Goal: Communication & Community: Answer question/provide support

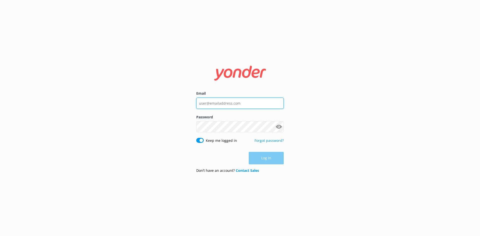
type input "[EMAIL_ADDRESS][DOMAIN_NAME]"
click at [266, 158] on div "Log in" at bounding box center [240, 158] width 88 height 13
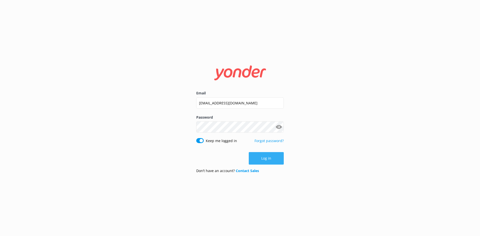
click at [264, 159] on button "Log in" at bounding box center [266, 158] width 35 height 13
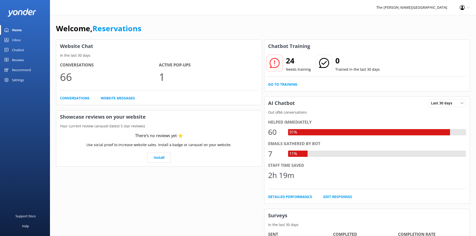
click at [17, 39] on div "Inbox" at bounding box center [16, 40] width 9 height 10
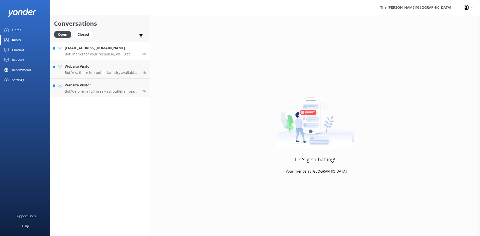
click at [98, 54] on p "Bot: Thanks for your response, we'll get back to you as soon as we can during o…" at bounding box center [100, 54] width 71 height 5
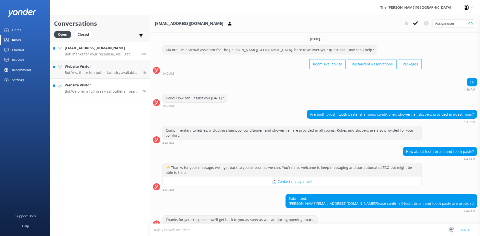
scroll to position [18, 0]
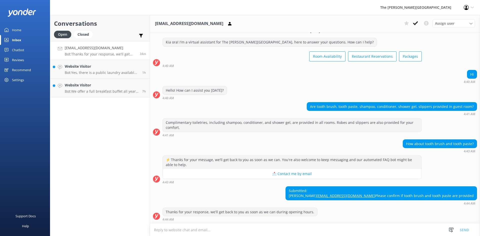
click at [315, 232] on textarea at bounding box center [315, 230] width 330 height 12
click at [200, 231] on textarea at bounding box center [315, 230] width 330 height 12
drag, startPoint x: 422, startPoint y: 135, endPoint x: 468, endPoint y: 133, distance: 46.5
click at [468, 140] on div "How about tooth brush and tooth paste?" at bounding box center [440, 144] width 74 height 9
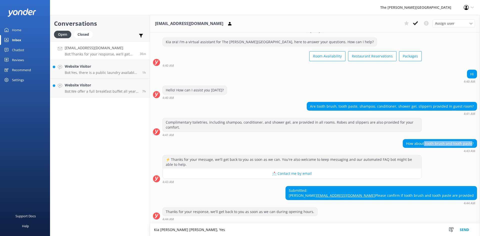
copy div "tooth brush and tooth paste"
click at [219, 234] on textarea "Kia [PERSON_NAME] [PERSON_NAME], Yes" at bounding box center [315, 230] width 330 height 13
paste textarea "tooth brush and tooth paste"
drag, startPoint x: 184, startPoint y: 230, endPoint x: 178, endPoint y: 230, distance: 6.0
click at [178, 230] on textarea "Kia [PERSON_NAME] [PERSON_NAME], Yes tooth brush and tooth paste" at bounding box center [315, 230] width 330 height 13
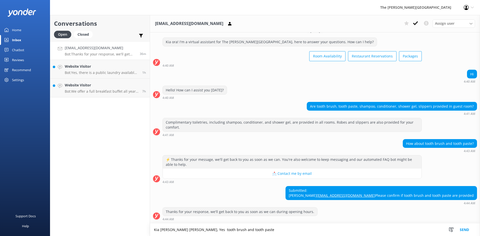
drag, startPoint x: 232, startPoint y: 232, endPoint x: 217, endPoint y: 231, distance: 15.0
click at [232, 232] on textarea "Kia [PERSON_NAME] [PERSON_NAME], Yes tooth brush and tooth paste" at bounding box center [315, 230] width 330 height 13
click at [184, 230] on textarea "Kia [PERSON_NAME] [PERSON_NAME], Yes tooth brush and tooth paste" at bounding box center [315, 230] width 330 height 13
click at [177, 229] on textarea "Kia [PERSON_NAME] [PERSON_NAME], Yes, tooth brush and tooth paste" at bounding box center [315, 230] width 330 height 13
click at [176, 230] on textarea "Kia [PERSON_NAME] [PERSON_NAME], Yes, tooth brush and tooth paste" at bounding box center [315, 230] width 330 height 13
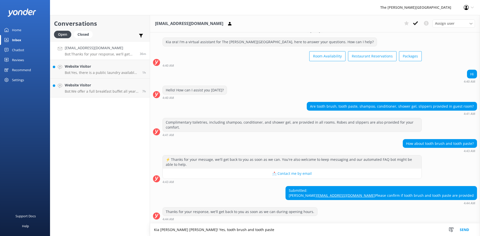
click at [237, 231] on textarea "Kia [PERSON_NAME] [PERSON_NAME]! Yes, tooth brush and tooth paste" at bounding box center [315, 230] width 330 height 13
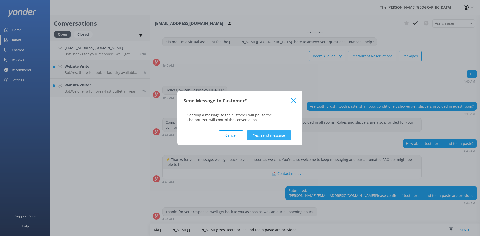
type textarea "Kia [PERSON_NAME] [PERSON_NAME]! Yes, tooth brush and tooth paste are provided"
click at [261, 136] on button "Yes, send message" at bounding box center [269, 136] width 44 height 10
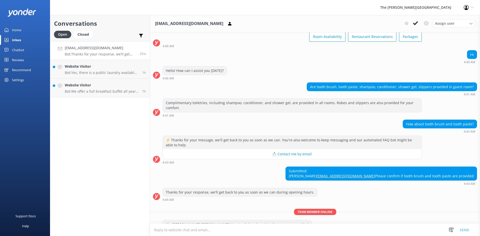
scroll to position [50, 0]
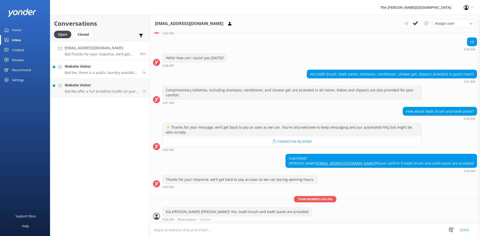
click at [87, 73] on p "Bot: Yes, there is a public laundry available to guests at no charge." at bounding box center [102, 73] width 74 height 5
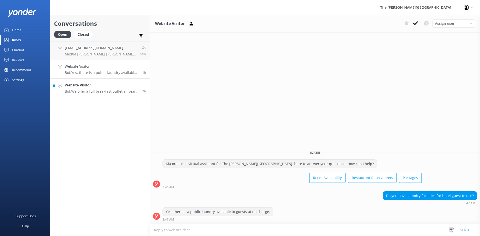
click at [86, 90] on p "Bot: We offer a full breakfast buffet all year around except May and June, wher…" at bounding box center [102, 91] width 74 height 5
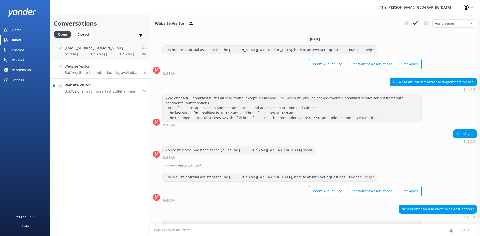
scroll to position [18, 0]
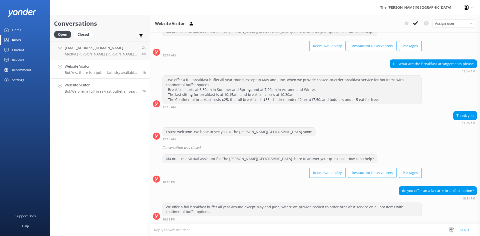
click at [95, 71] on p "Bot: Yes, there is a public laundry available to guests at no charge." at bounding box center [102, 73] width 74 height 5
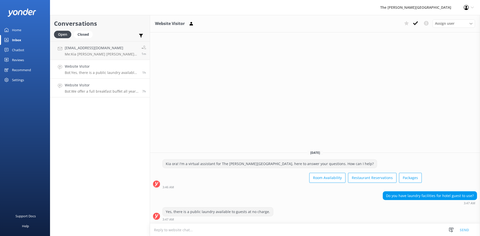
click at [94, 93] on p "Bot: We offer a full breakfast buffet all year around except May and June, wher…" at bounding box center [102, 91] width 74 height 5
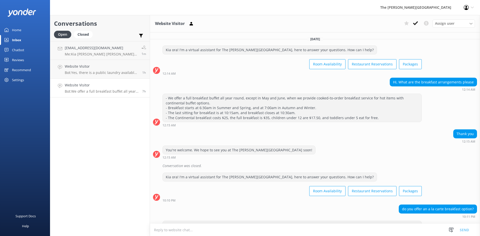
click at [23, 32] on link "Home" at bounding box center [25, 30] width 50 height 10
